Goal: Task Accomplishment & Management: Use online tool/utility

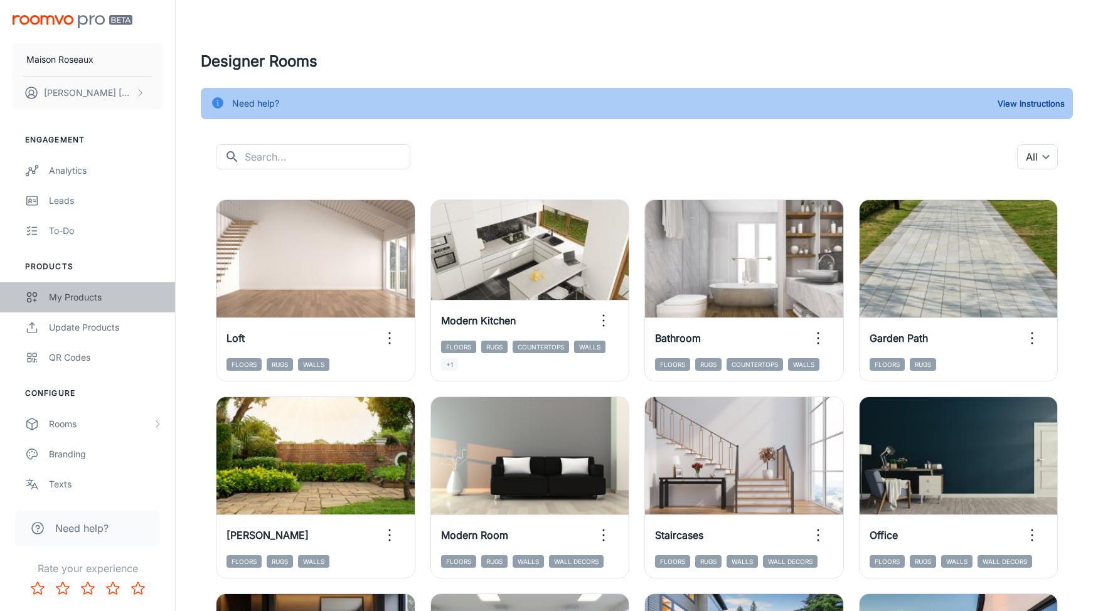
click at [78, 290] on div "My Products" at bounding box center [106, 297] width 114 height 14
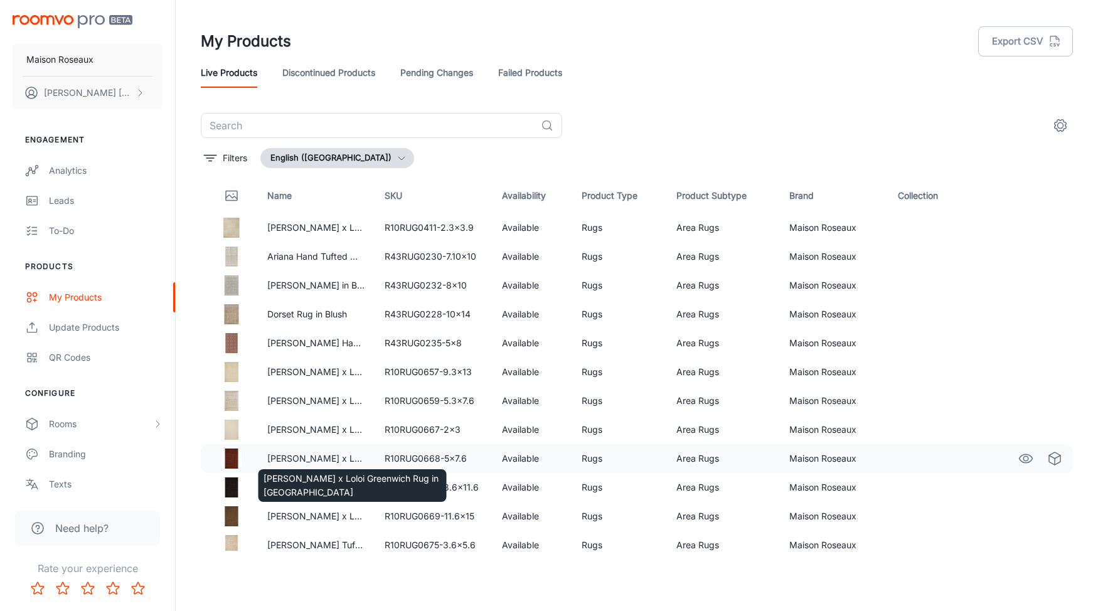
click at [312, 459] on p "[PERSON_NAME] x Loloi Greenwich Rug in [GEOGRAPHIC_DATA]" at bounding box center [315, 459] width 97 height 14
click at [230, 456] on img at bounding box center [231, 459] width 20 height 20
click at [295, 459] on p "[PERSON_NAME] x Loloi Greenwich Rug in [GEOGRAPHIC_DATA]" at bounding box center [315, 459] width 97 height 14
click at [413, 462] on div "[PERSON_NAME] x Loloi Greenwich Rug in [GEOGRAPHIC_DATA]" at bounding box center [352, 481] width 191 height 43
click at [423, 455] on td "R10RUG0668-5x7.6" at bounding box center [433, 458] width 117 height 29
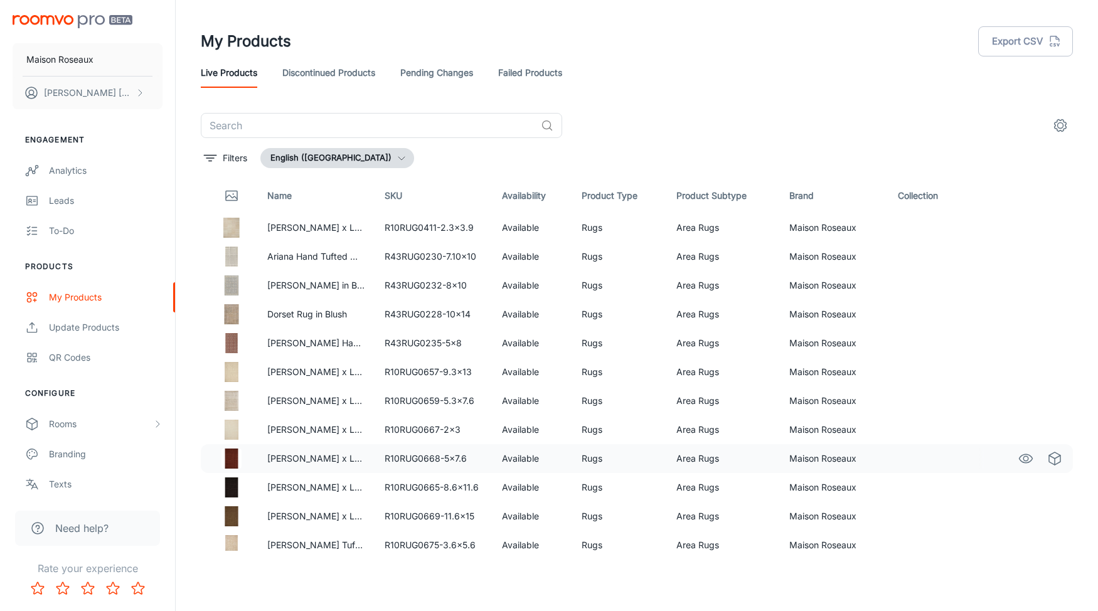
click at [809, 457] on td "Maison Roseaux" at bounding box center [833, 458] width 109 height 29
click at [1028, 458] on icon "See in Visualizer" at bounding box center [1025, 458] width 15 height 15
